Goal: Transaction & Acquisition: Purchase product/service

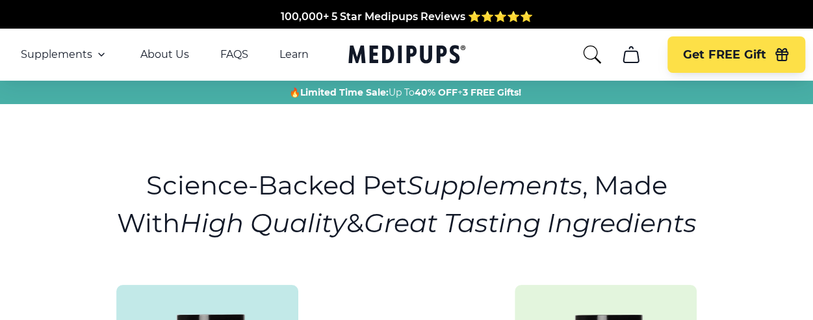
click at [803, 310] on div at bounding box center [803, 310] width 0 height 0
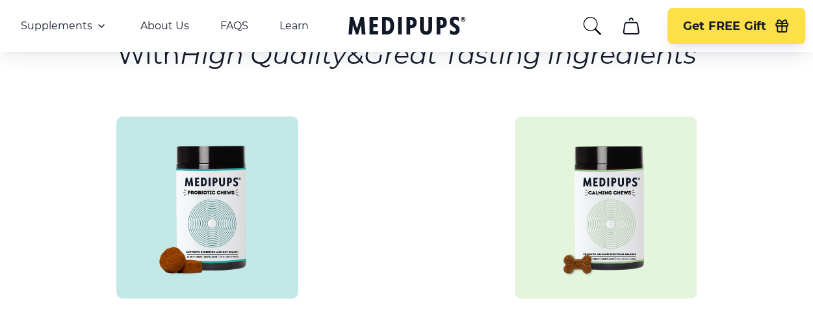
scroll to position [260, 0]
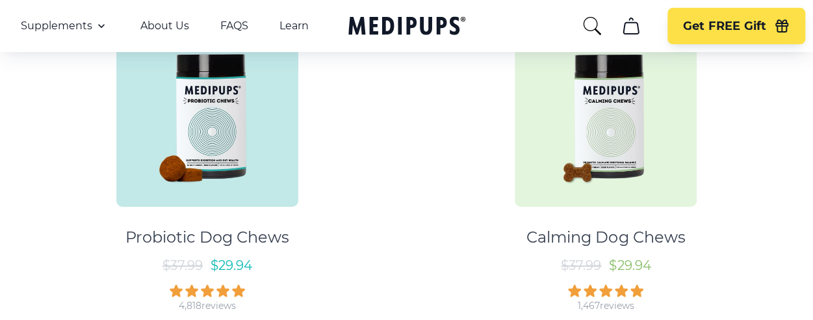
click at [197, 144] on img at bounding box center [207, 116] width 182 height 182
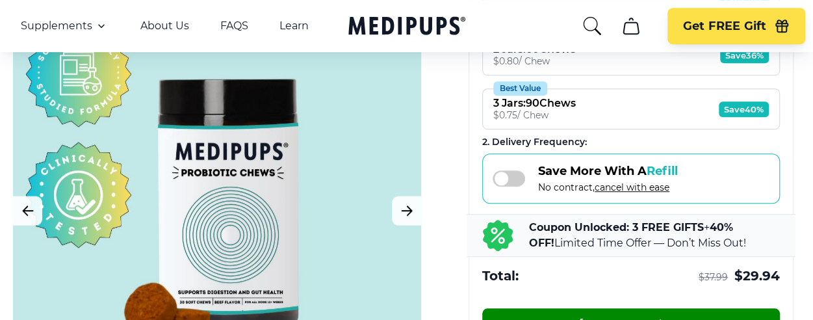
scroll to position [455, 0]
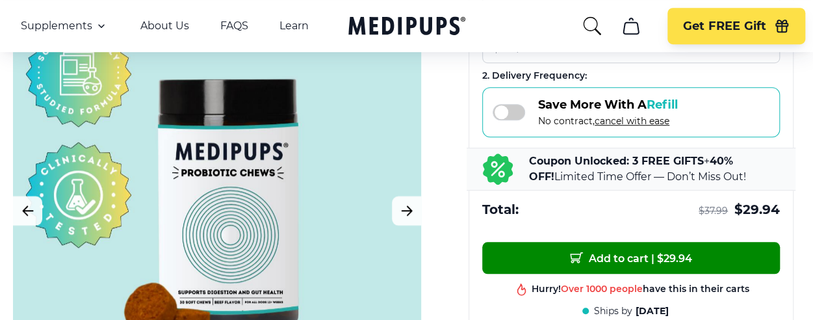
click at [514, 107] on span at bounding box center [508, 112] width 32 height 16
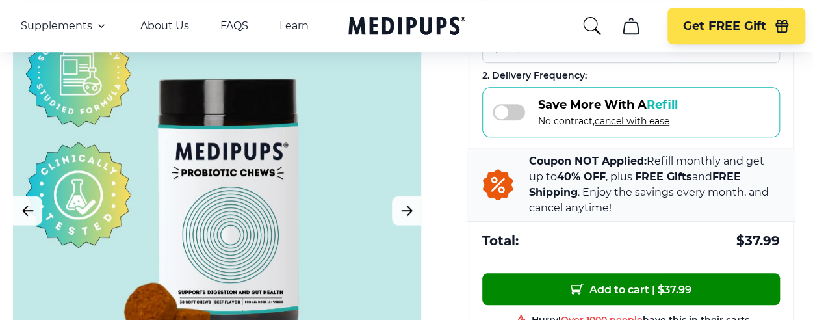
click at [514, 107] on span at bounding box center [508, 112] width 32 height 16
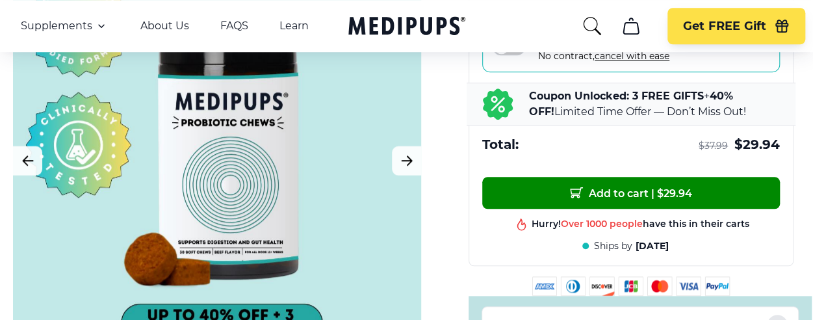
scroll to position [650, 0]
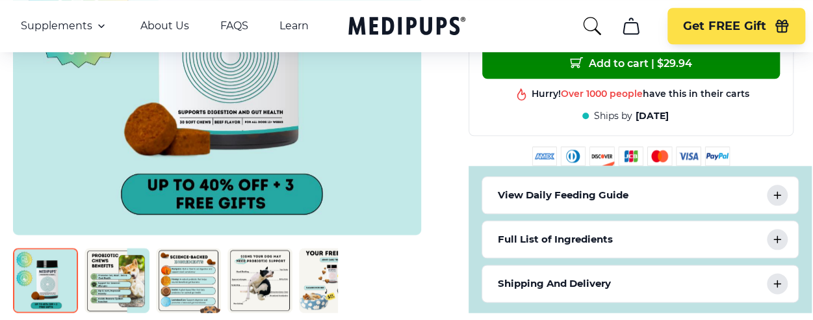
click at [128, 265] on img at bounding box center [116, 279] width 65 height 65
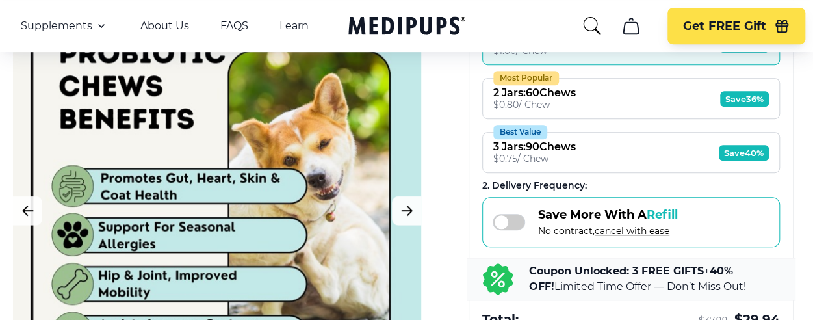
scroll to position [325, 0]
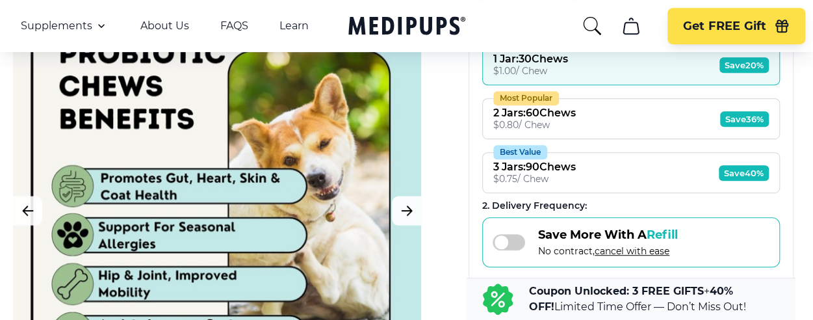
click at [444, 193] on div "BestSeller 200+ people bought in the last 24 hours Probiotic Dog Chews (+ 3 Fre…" at bounding box center [406, 223] width 813 height 827
click at [436, 201] on div "BestSeller 200+ people bought in the last 24 hours Probiotic Dog Chews (+ 3 Fre…" at bounding box center [406, 223] width 813 height 827
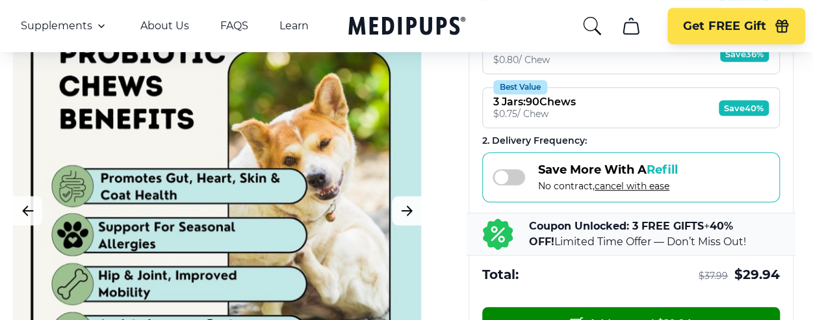
scroll to position [520, 0]
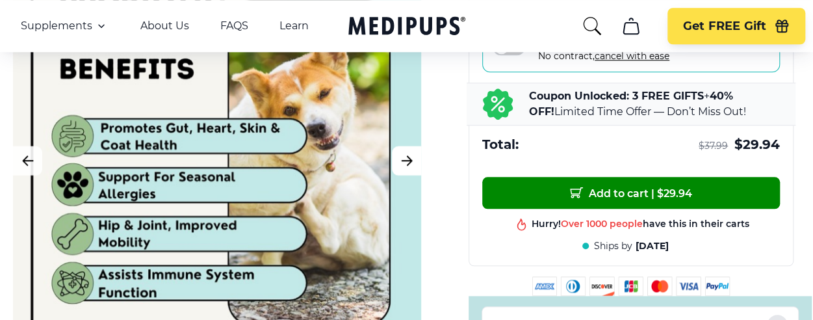
click at [406, 152] on icon "Next Image" at bounding box center [407, 160] width 16 height 16
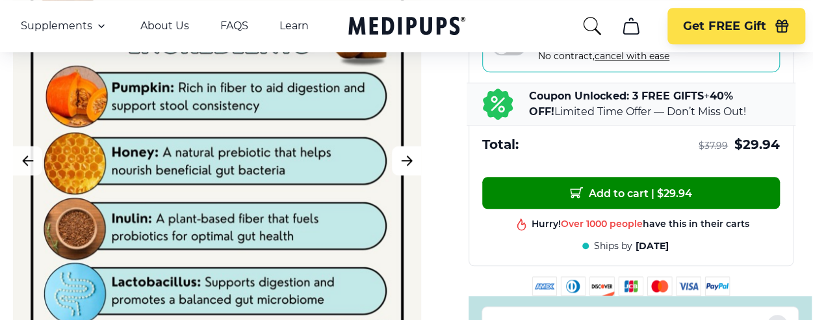
scroll to position [390, 0]
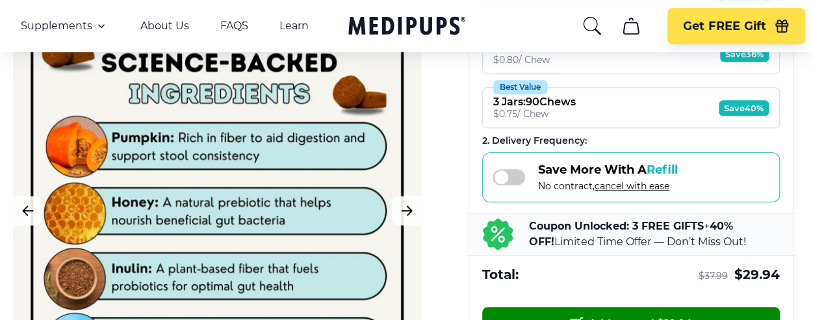
click at [447, 158] on div "BestSeller 200+ people bought in the last 24 hours Probiotic Dog Chews (+ 3 Fre…" at bounding box center [406, 158] width 813 height 827
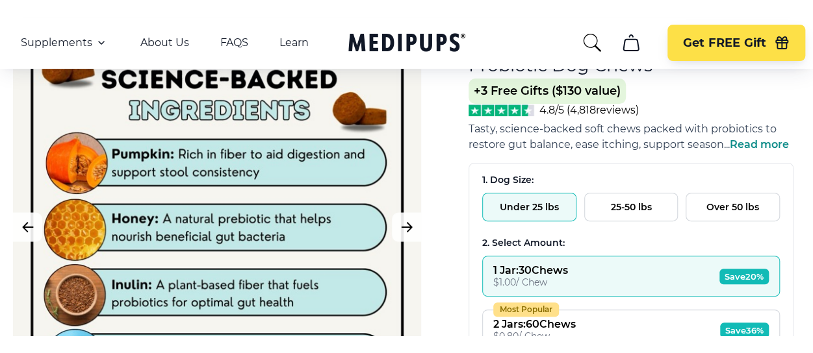
scroll to position [195, 0]
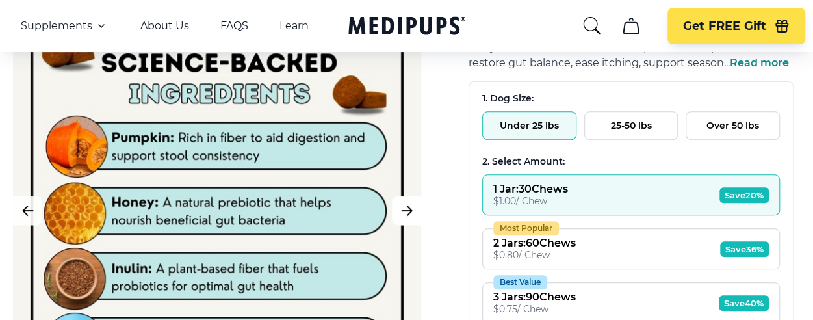
click at [405, 205] on icon "Next Image" at bounding box center [407, 210] width 16 height 16
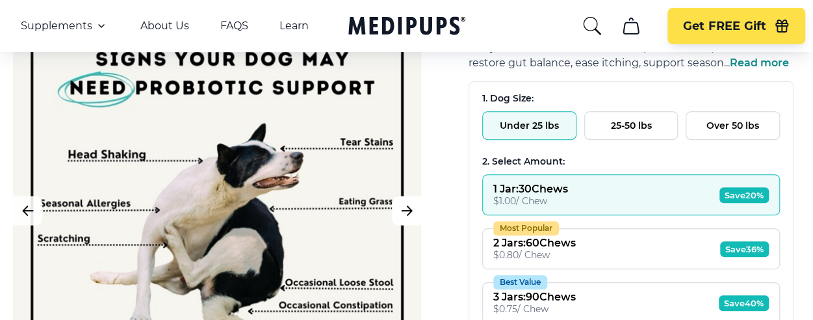
click at [405, 205] on icon "Next Image" at bounding box center [407, 210] width 16 height 16
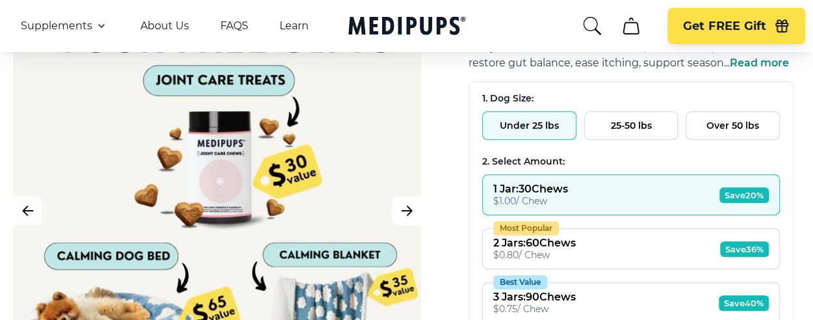
click at [405, 205] on icon "Next Image" at bounding box center [407, 210] width 16 height 16
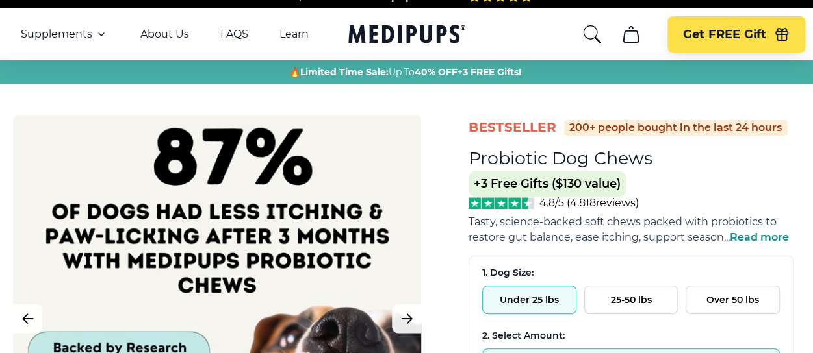
scroll to position [0, 0]
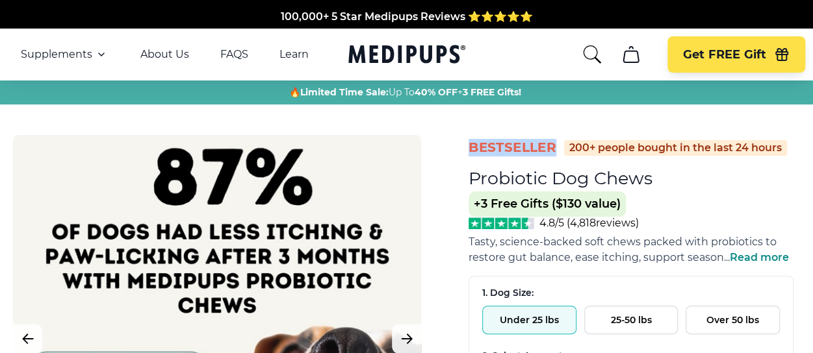
drag, startPoint x: 470, startPoint y: 146, endPoint x: 553, endPoint y: 145, distance: 83.8
click at [553, 145] on span "BestSeller" at bounding box center [512, 148] width 88 height 18
click at [536, 145] on span "BestSeller" at bounding box center [512, 148] width 88 height 18
drag, startPoint x: 553, startPoint y: 145, endPoint x: 472, endPoint y: 142, distance: 81.9
click at [472, 142] on span "BestSeller" at bounding box center [512, 148] width 88 height 18
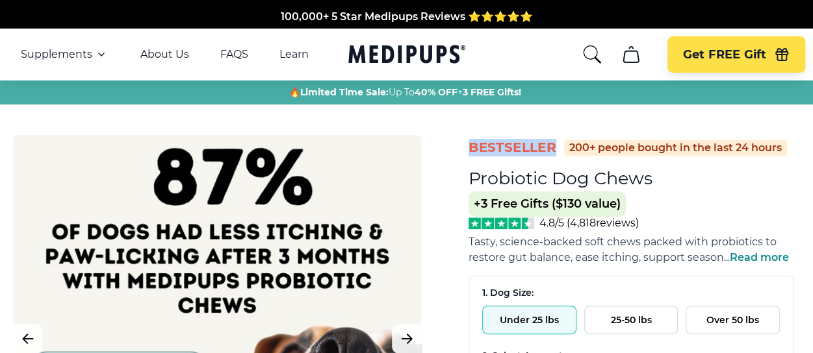
drag, startPoint x: 468, startPoint y: 147, endPoint x: 552, endPoint y: 150, distance: 84.5
click at [552, 150] on span "BestSeller" at bounding box center [512, 148] width 88 height 18
click at [555, 146] on span "BestSeller" at bounding box center [512, 148] width 88 height 18
drag, startPoint x: 555, startPoint y: 146, endPoint x: 472, endPoint y: 140, distance: 83.4
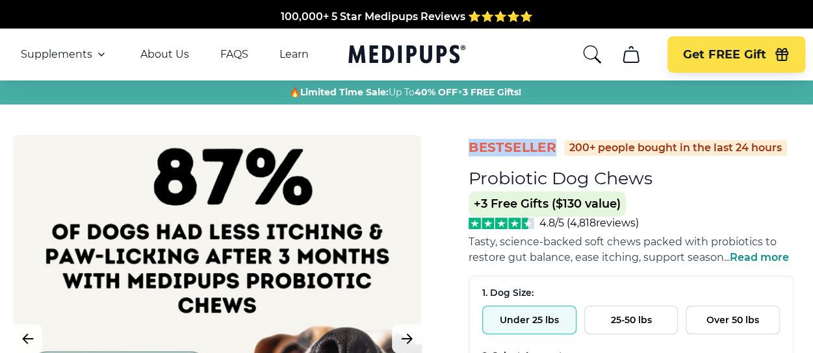
click at [472, 140] on span "BestSeller" at bounding box center [512, 148] width 88 height 18
